Goal: Register for event/course

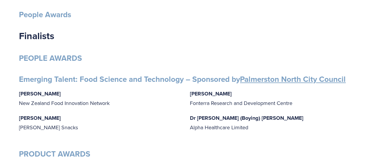
scroll to position [89, 0]
click at [29, 93] on strong "Gabrielle Lobo" at bounding box center [40, 93] width 42 height 8
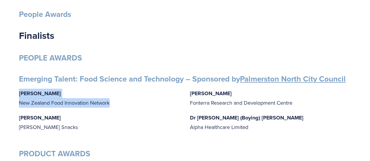
drag, startPoint x: 19, startPoint y: 93, endPoint x: 110, endPoint y: 103, distance: 91.5
click at [110, 103] on p "Gabrielle Lobo New Zealand Food Innovation Network" at bounding box center [99, 98] width 161 height 19
copy p "Gabrielle Lobo New Zealand Food Innovation Network"
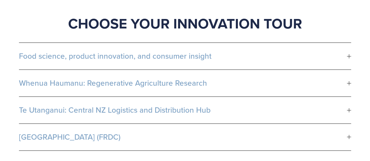
scroll to position [356, 0]
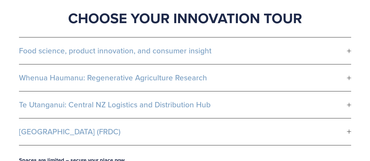
click at [144, 50] on span "Food science, product innovation, and consumer insight" at bounding box center [183, 50] width 328 height 9
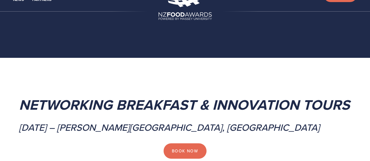
scroll to position [0, 0]
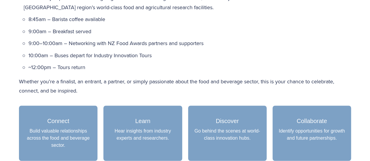
scroll to position [504, 0]
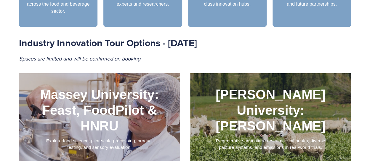
click at [124, 96] on div at bounding box center [99, 118] width 161 height 91
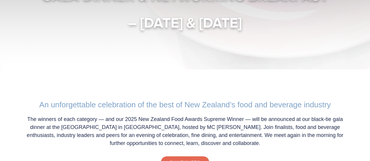
scroll to position [0, 0]
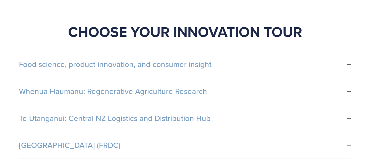
scroll to position [356, 0]
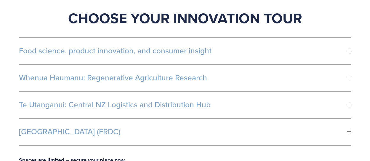
click at [167, 50] on span "Food science, product innovation, and consumer insight" at bounding box center [183, 50] width 328 height 9
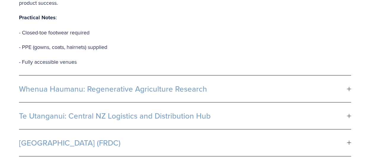
scroll to position [563, 0]
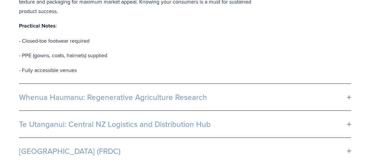
click at [174, 93] on span "Whenua Haumanu: Regenerative Agriculture Research" at bounding box center [183, 97] width 328 height 9
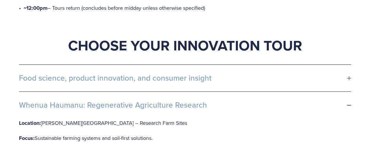
scroll to position [326, 0]
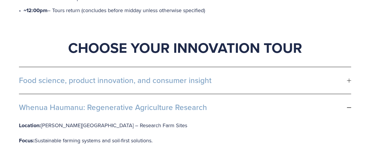
click at [175, 84] on button "Food science, product innovation, and consumer insight" at bounding box center [185, 80] width 332 height 27
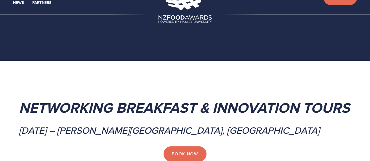
scroll to position [0, 0]
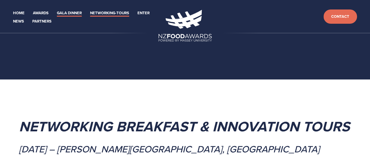
click at [73, 14] on link "Gala Dinner" at bounding box center [69, 13] width 25 height 7
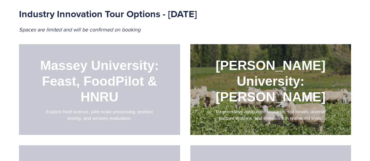
scroll to position [533, 0]
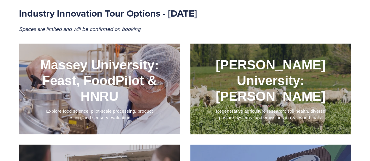
click at [72, 61] on div at bounding box center [99, 88] width 161 height 91
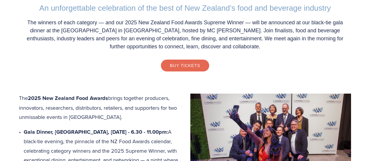
scroll to position [119, 0]
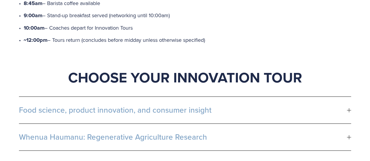
scroll to position [326, 0]
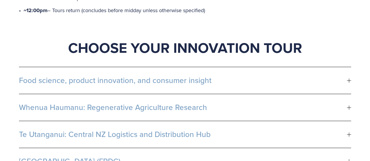
click at [120, 80] on span "Food science, product innovation, and consumer insight" at bounding box center [183, 80] width 328 height 9
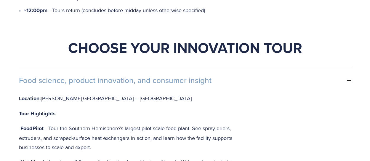
click at [120, 80] on span "Food science, product innovation, and consumer insight" at bounding box center [183, 80] width 328 height 9
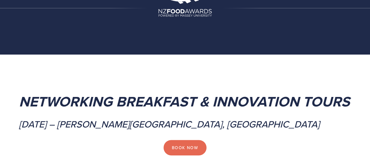
scroll to position [59, 0]
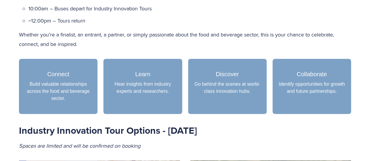
scroll to position [444, 0]
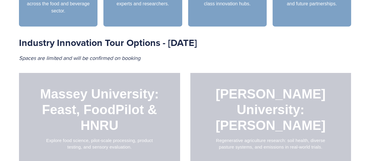
scroll to position [444, 0]
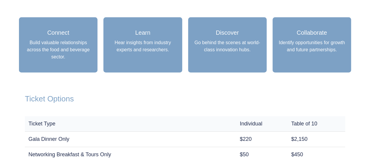
scroll to position [306, 0]
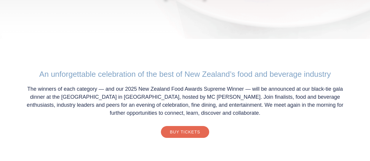
scroll to position [119, 0]
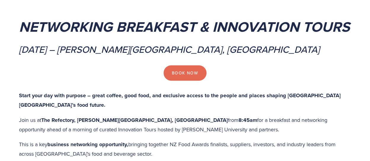
scroll to position [119, 0]
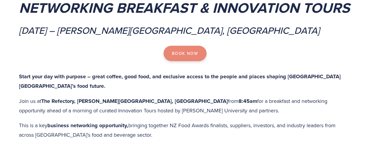
click at [189, 56] on link "Book Now" at bounding box center [185, 53] width 43 height 15
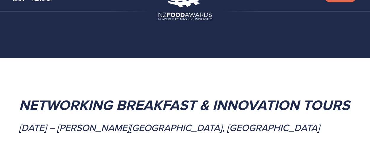
scroll to position [30, 0]
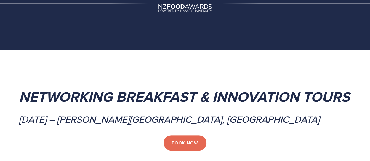
click at [60, 90] on em "Networking Breakfast & Innovation Tours" at bounding box center [184, 96] width 331 height 21
drag, startPoint x: 20, startPoint y: 94, endPoint x: 284, endPoint y: 118, distance: 264.2
click at [284, 118] on div "Networking Breakfast & Innovation Tours [DATE] – [PERSON_NAME][GEOGRAPHIC_DATA]…" at bounding box center [185, 97] width 332 height 56
copy div "Networking Breakfast & Innovation Tours [DATE] – [PERSON_NAME][GEOGRAPHIC_DATA]…"
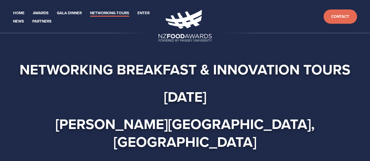
click at [228, 69] on strong "Networking Breakfast & Innovation Tours" at bounding box center [185, 69] width 331 height 21
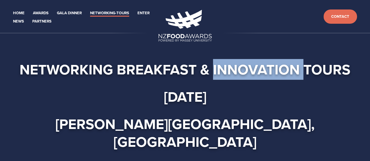
click at [228, 69] on strong "Networking Breakfast & Innovation Tours" at bounding box center [185, 69] width 331 height 21
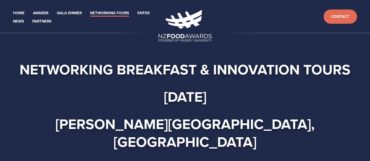
click at [181, 72] on strong "Networking Breakfast & Innovation Tours" at bounding box center [185, 69] width 331 height 21
click at [116, 69] on strong "Networking Breakfast & Innovation Tours" at bounding box center [185, 69] width 331 height 21
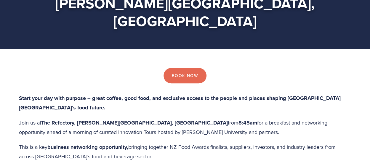
scroll to position [119, 0]
